Goal: Task Accomplishment & Management: Manage account settings

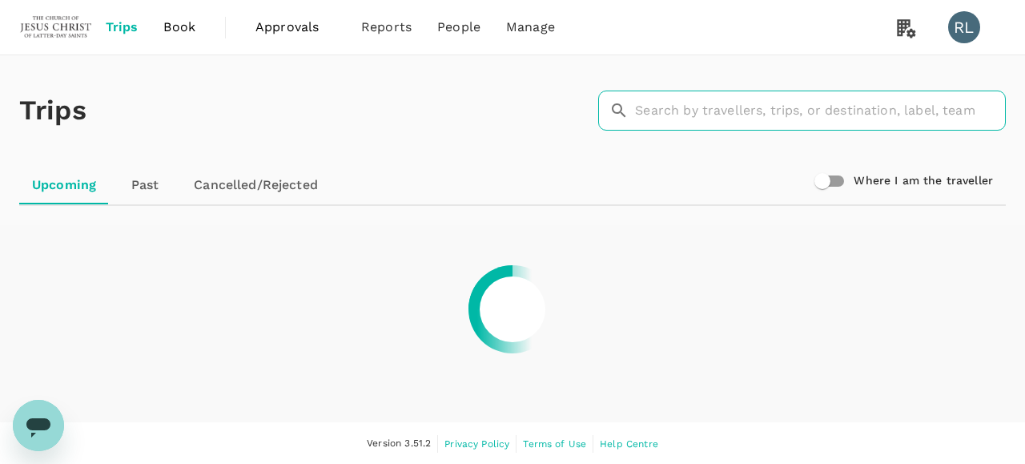
click at [774, 115] on input "text" at bounding box center [820, 110] width 371 height 40
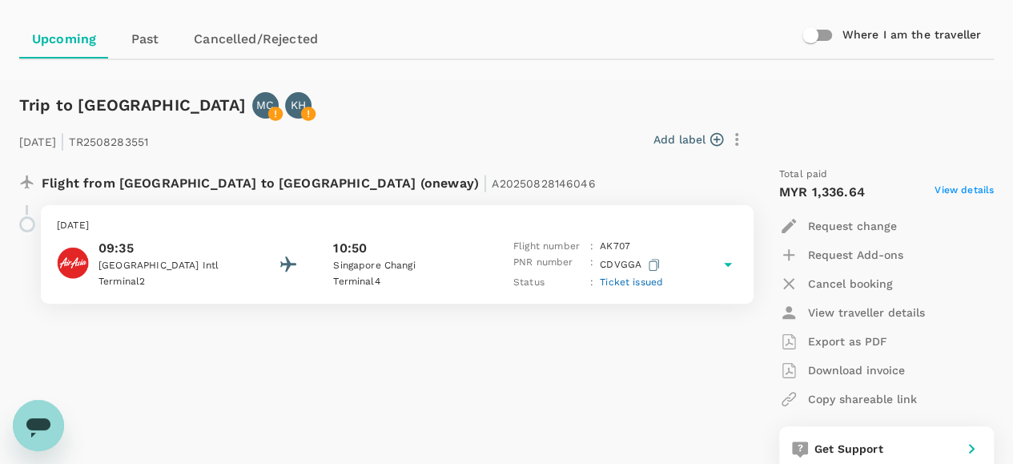
scroll to position [160, 0]
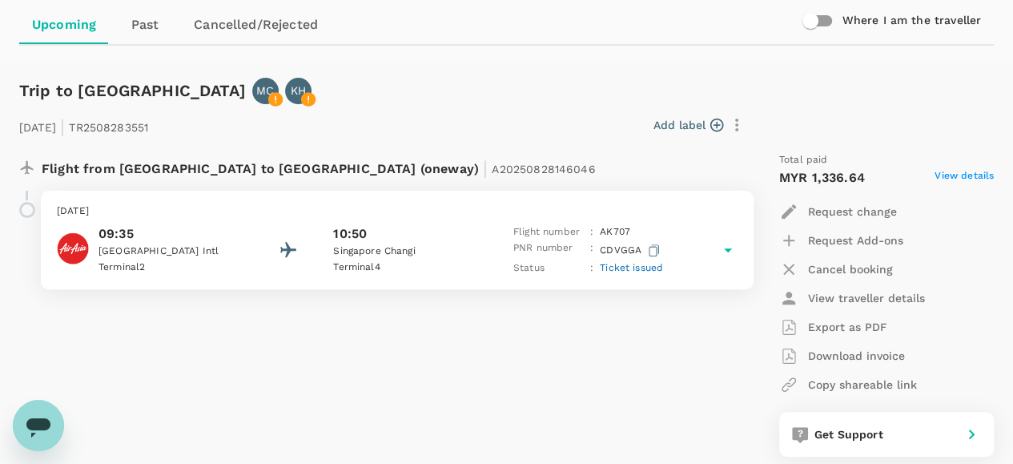
click at [629, 267] on span "Ticket issued" at bounding box center [631, 267] width 63 height 11
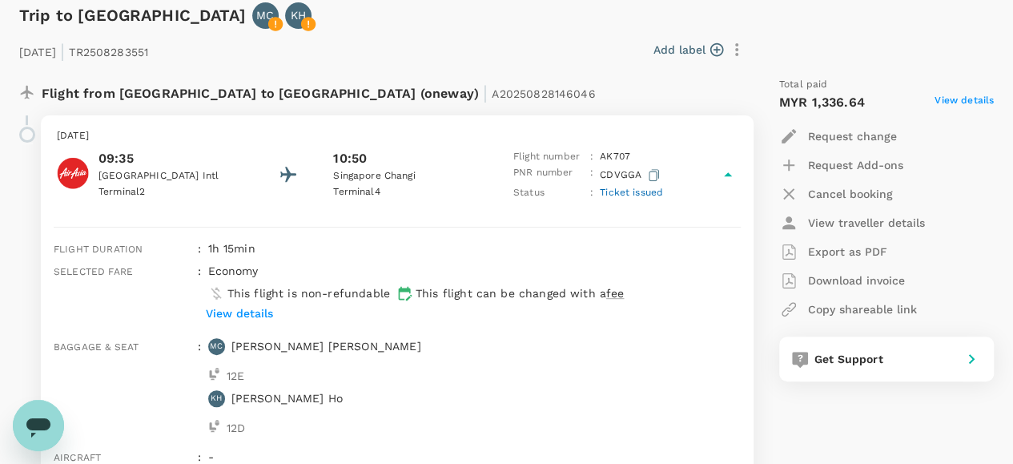
scroll to position [0, 0]
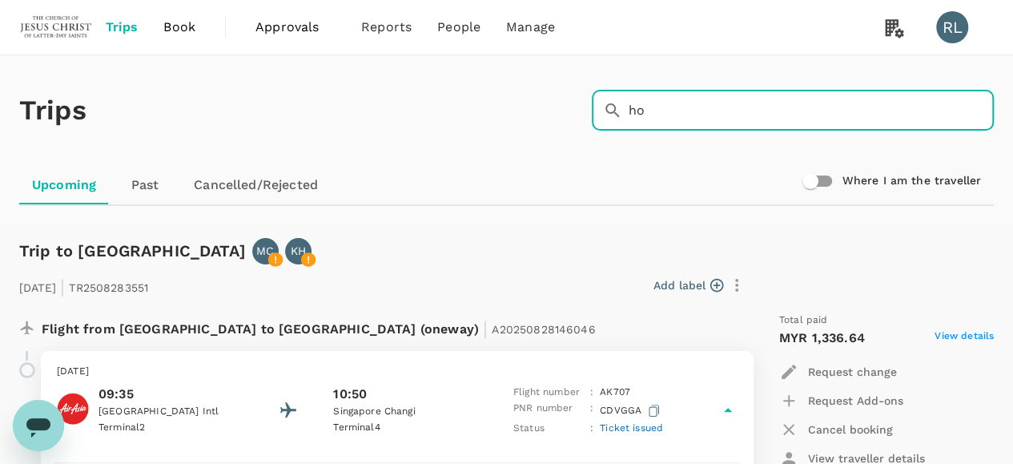
click at [705, 113] on input "ho" at bounding box center [811, 110] width 365 height 40
type input "h"
click at [469, 166] on div "Upcoming Past Cancelled/Rejected" at bounding box center [506, 185] width 975 height 38
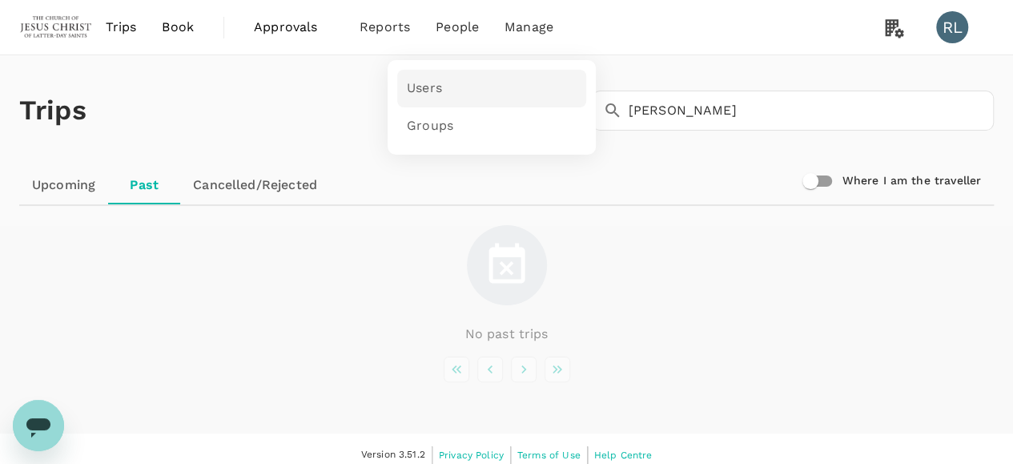
click at [421, 88] on span "Users" at bounding box center [424, 88] width 35 height 18
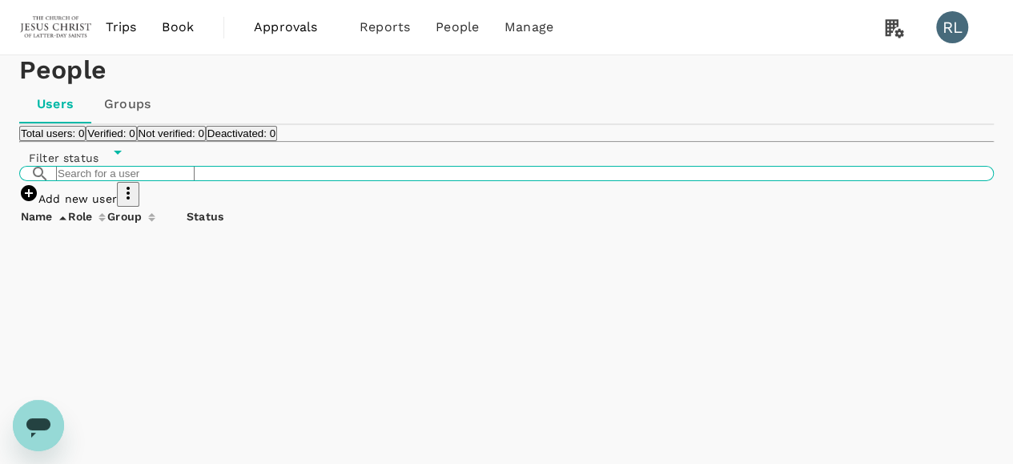
click at [159, 181] on input "text" at bounding box center [125, 173] width 139 height 15
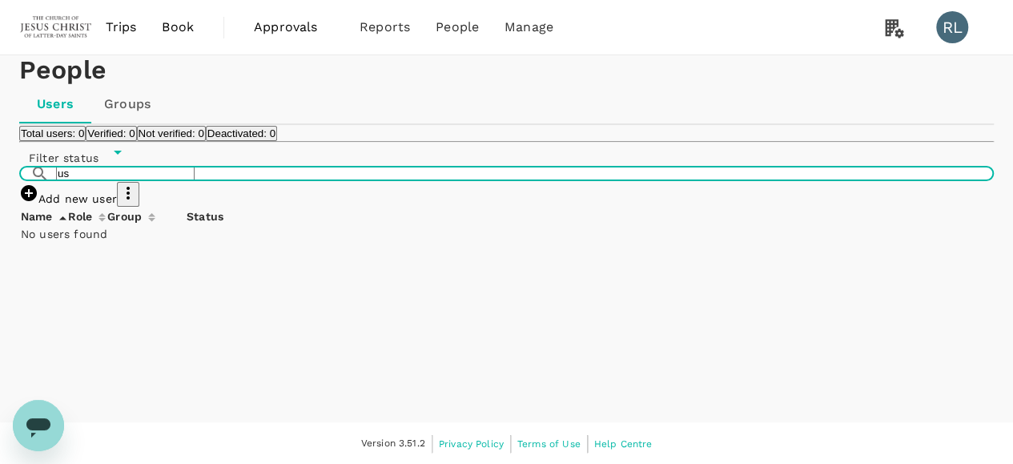
type input "u"
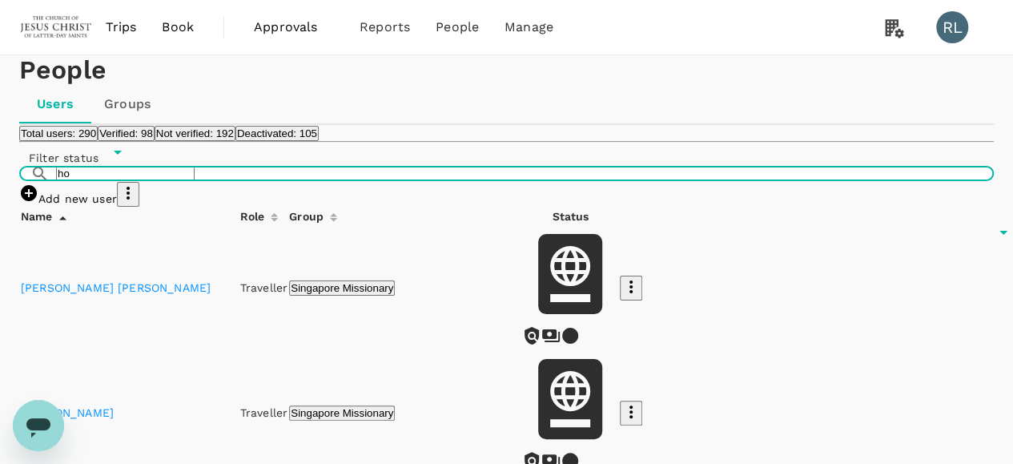
type input "h"
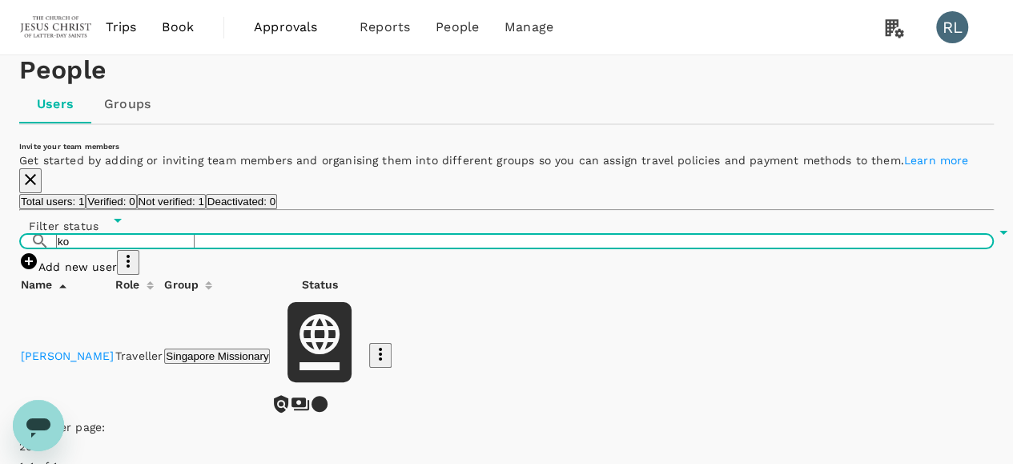
type input "k"
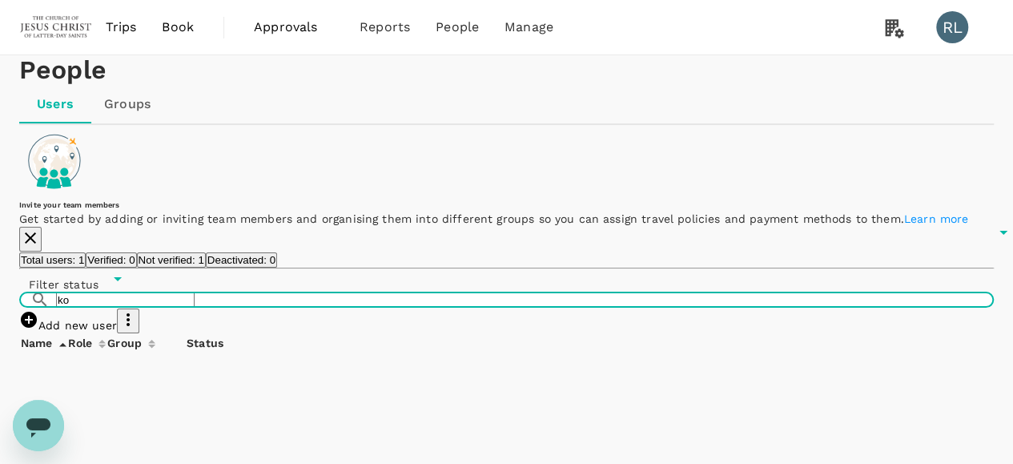
type input "kok"
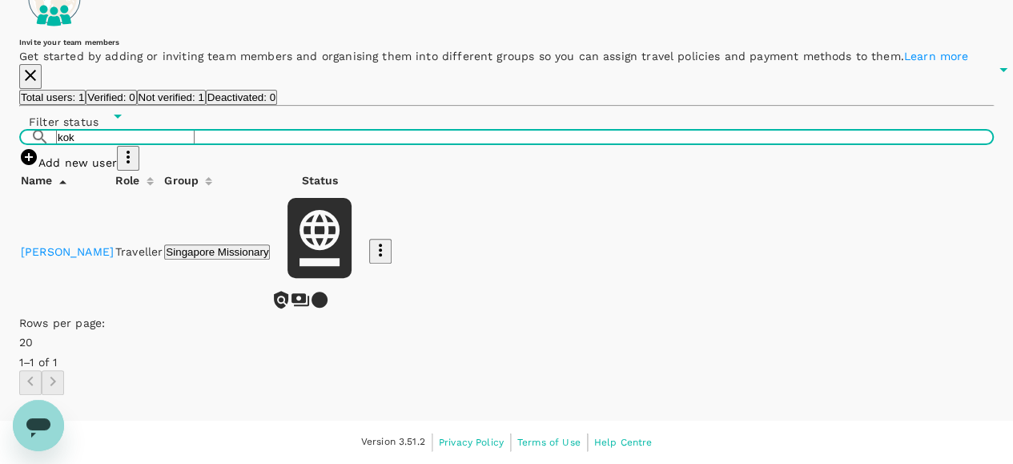
scroll to position [240, 0]
click at [68, 258] on link "[PERSON_NAME]" at bounding box center [67, 251] width 93 height 13
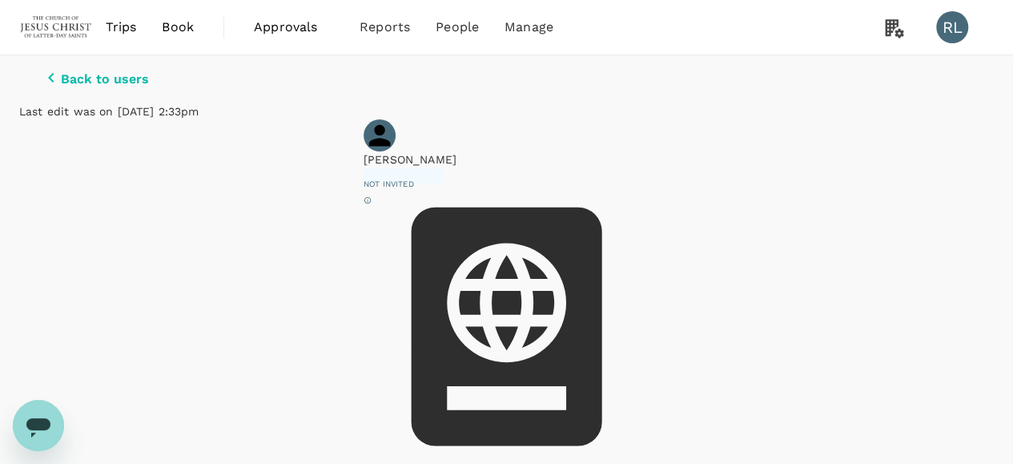
click at [78, 86] on p "Back to users" at bounding box center [105, 79] width 88 height 14
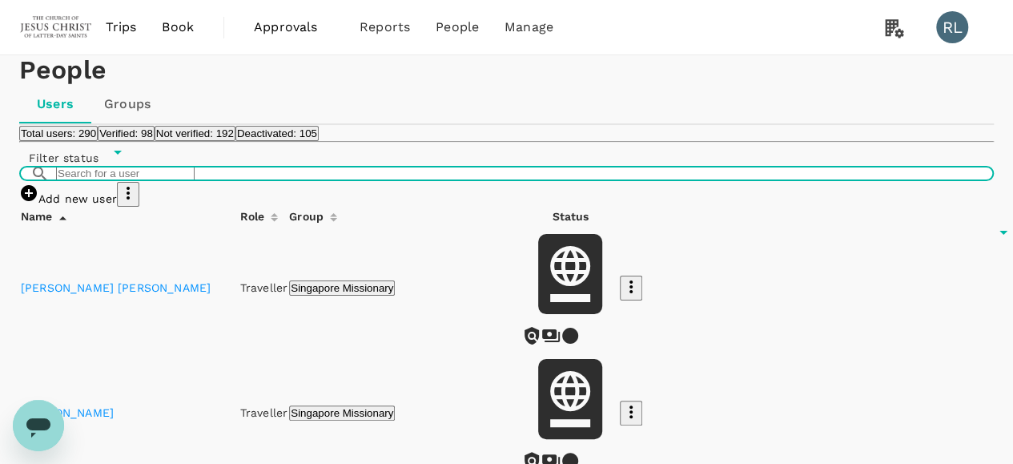
click at [195, 181] on input "text" at bounding box center [125, 173] width 139 height 15
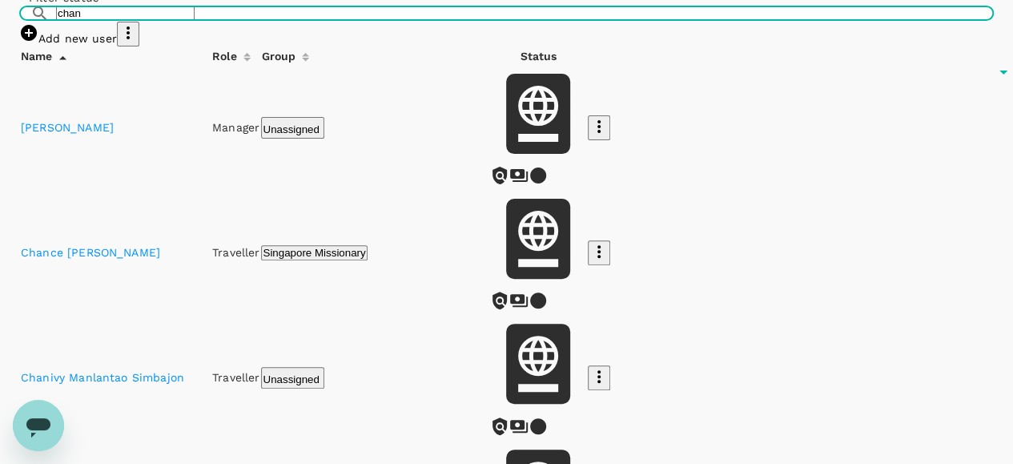
scroll to position [240, 0]
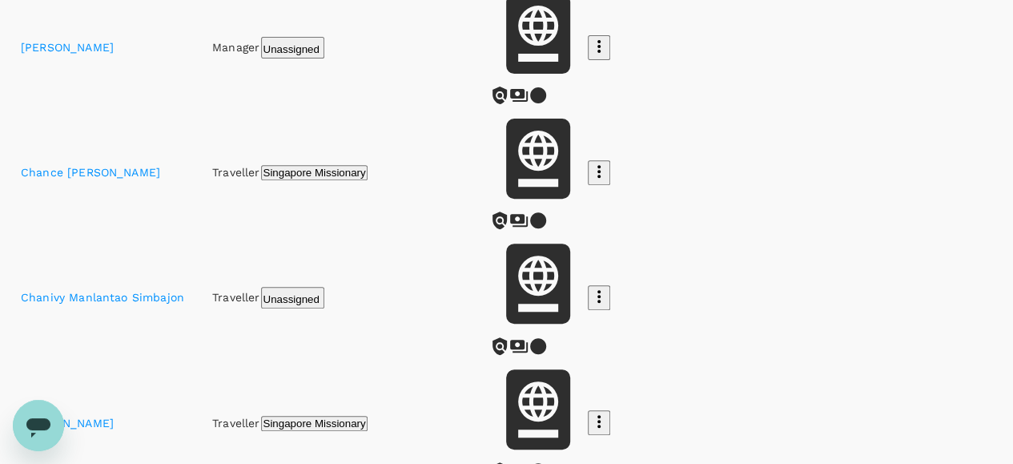
type input "chan"
click at [73, 416] on link "[PERSON_NAME]" at bounding box center [67, 422] width 93 height 13
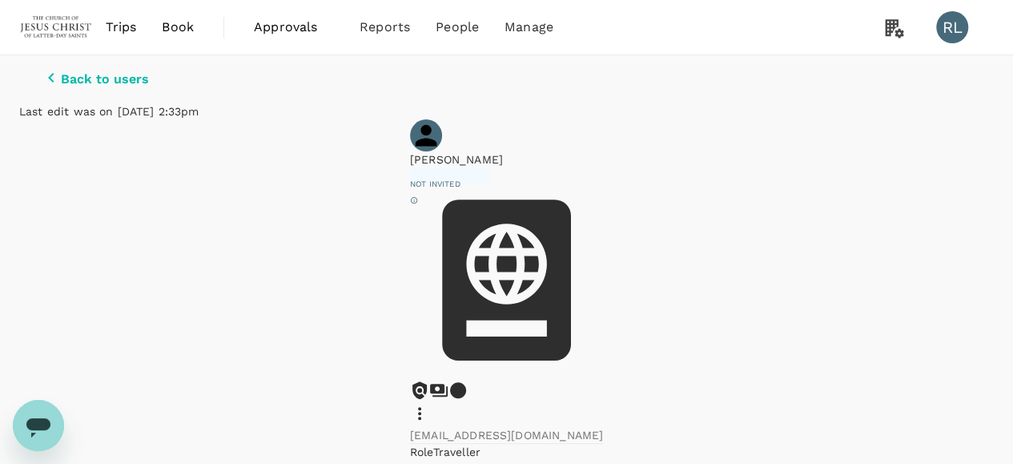
click at [429, 404] on icon at bounding box center [419, 413] width 19 height 19
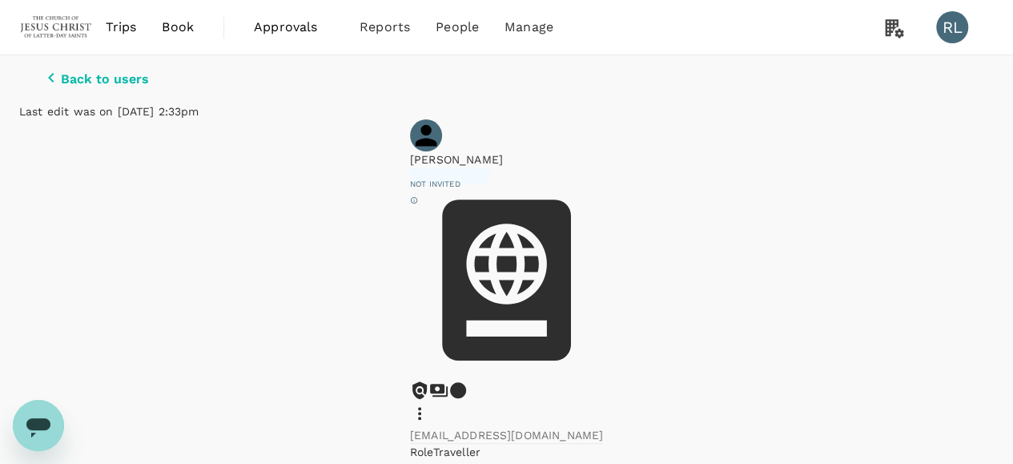
click at [699, 50] on div "Trips Book Approvals 0 Reports People Manage RL" at bounding box center [506, 27] width 975 height 54
